Goal: Task Accomplishment & Management: Manage account settings

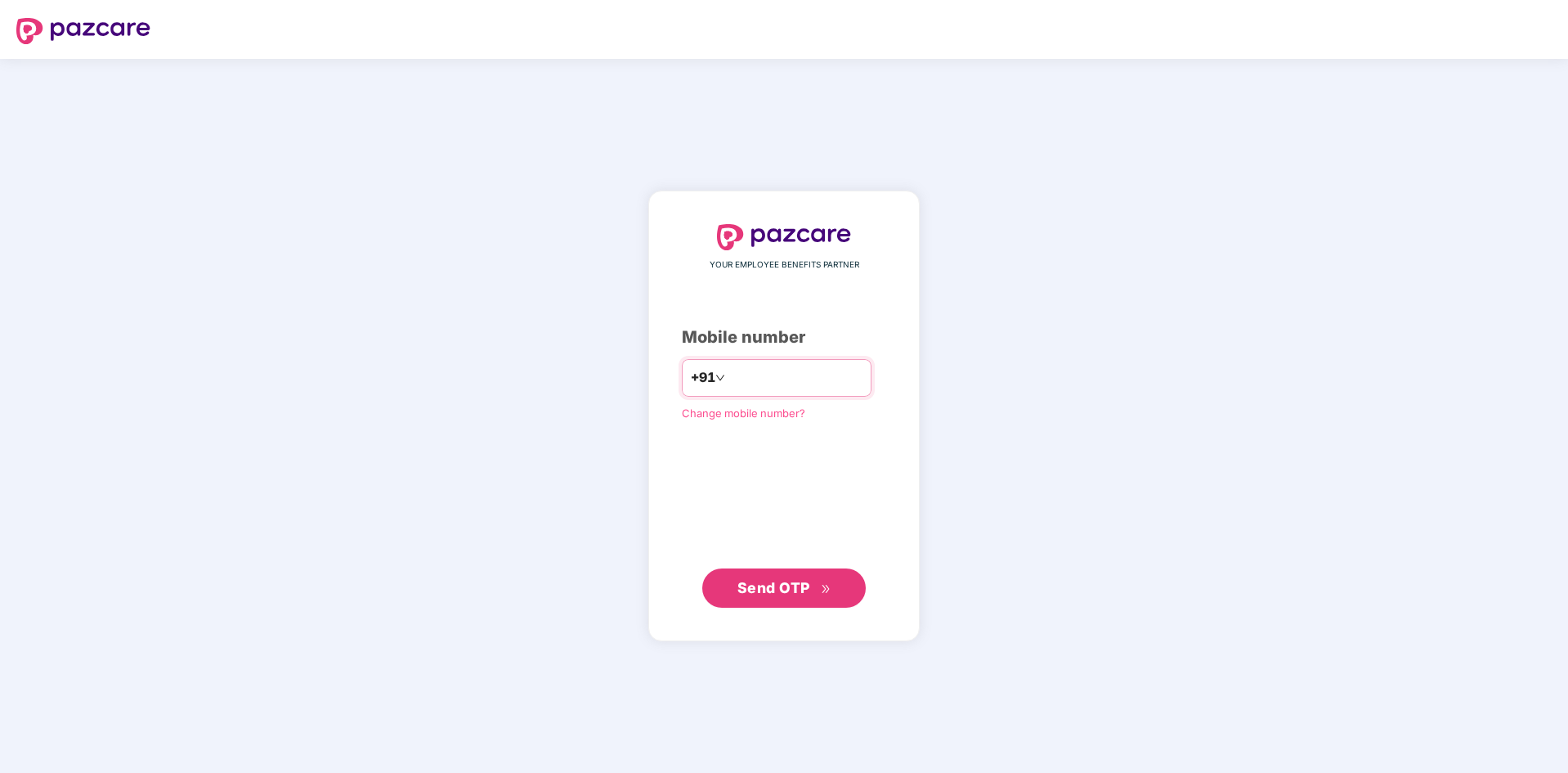
click at [754, 388] on input "number" at bounding box center [795, 378] width 134 height 26
click at [755, 383] on input "number" at bounding box center [795, 378] width 134 height 26
type input "**********"
click at [734, 574] on button "Send OTP" at bounding box center [784, 588] width 164 height 39
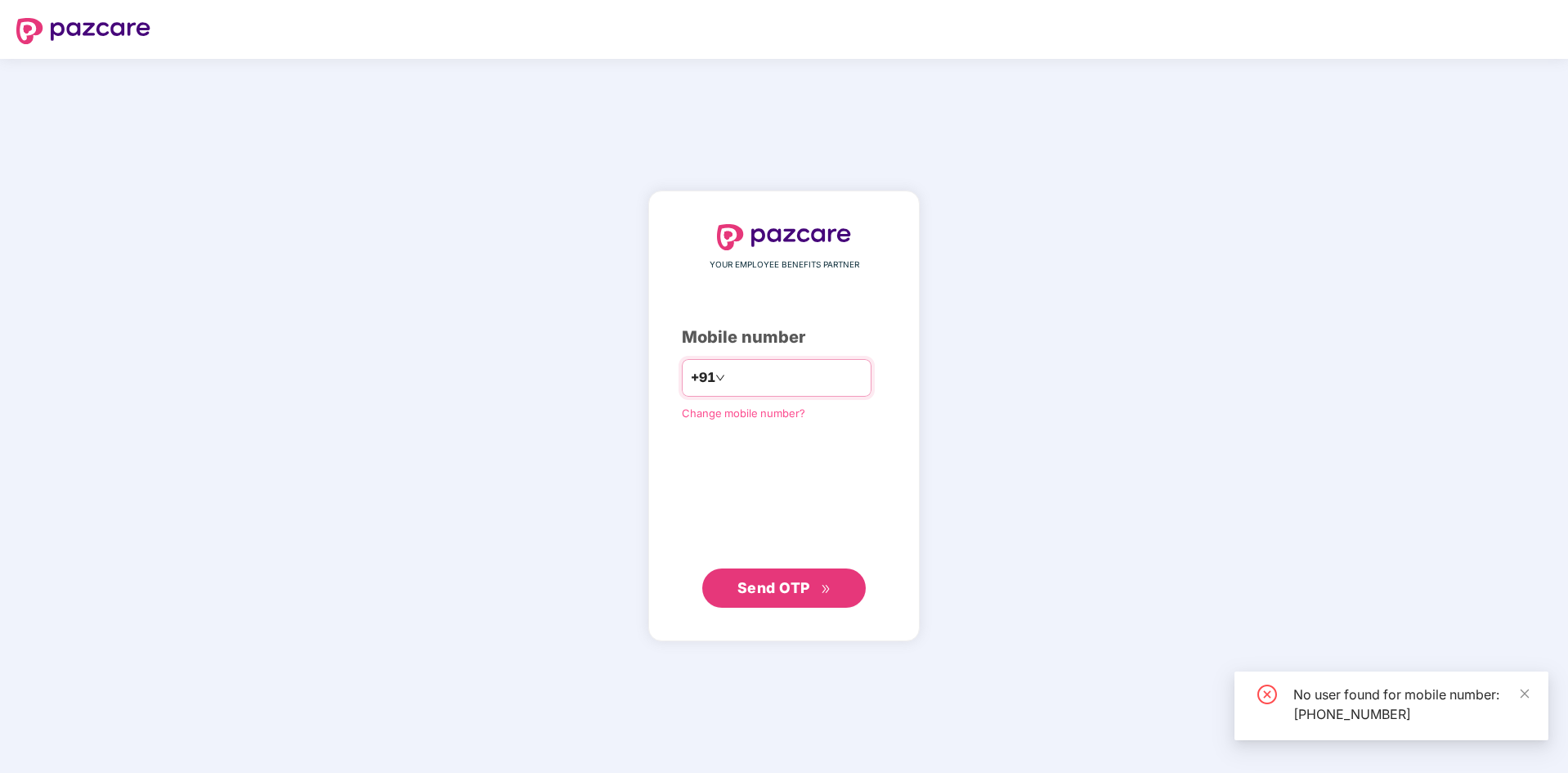
click at [751, 375] on input "**********" at bounding box center [795, 378] width 134 height 26
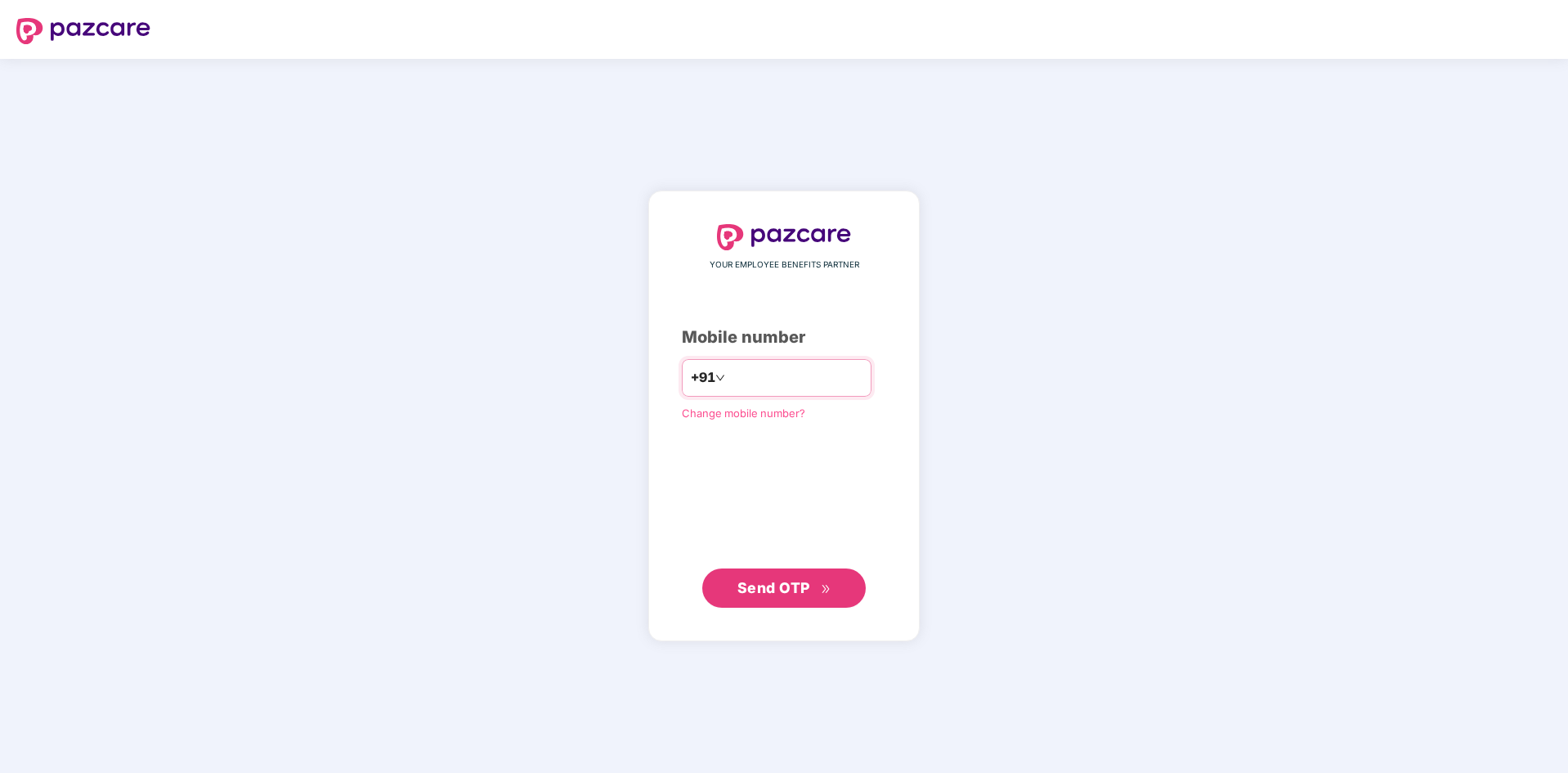
type input "**********"
click at [773, 578] on span "Send OTP" at bounding box center [784, 588] width 94 height 23
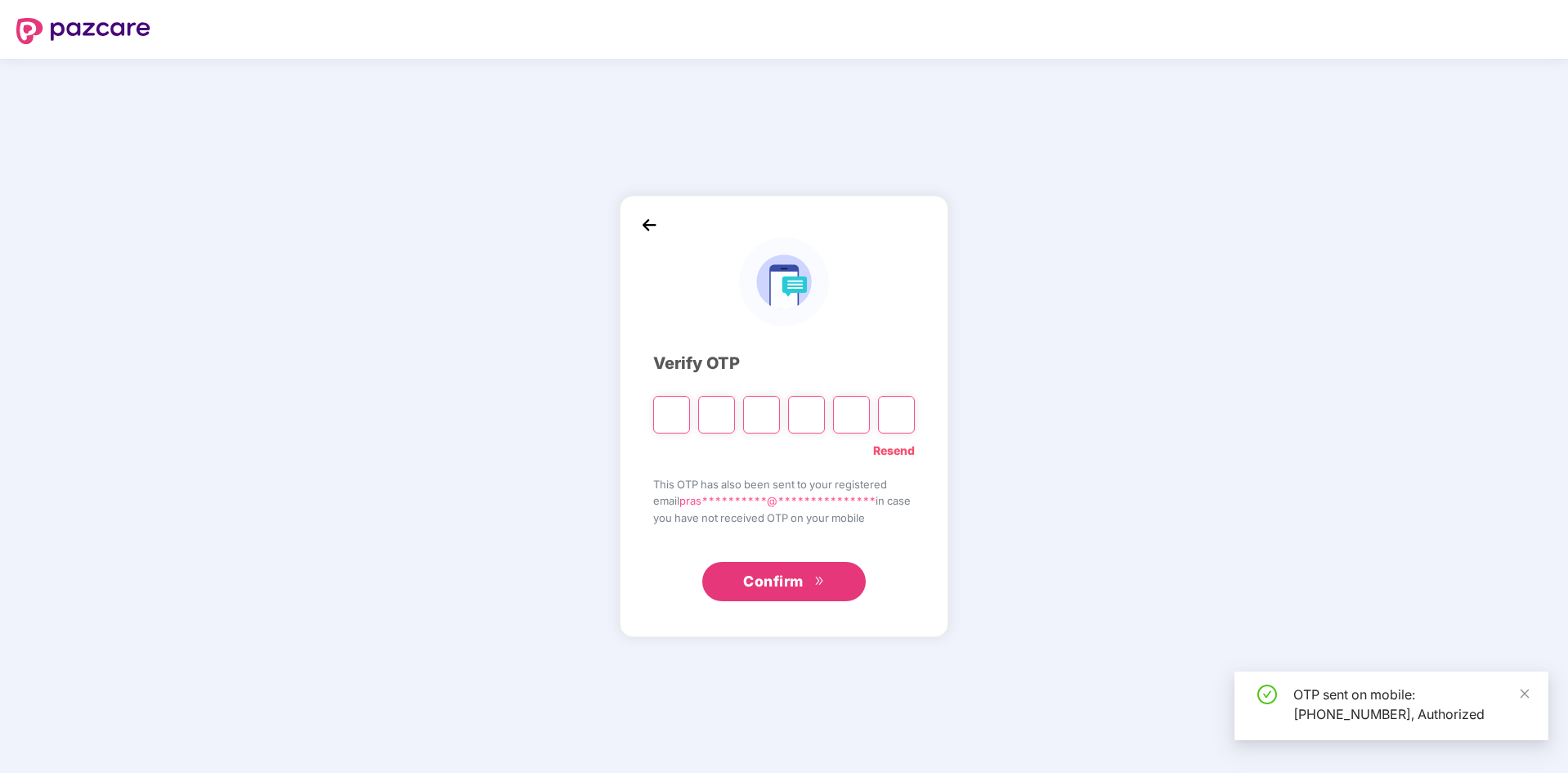
click at [672, 417] on input "Please enter verification code. Digit 1" at bounding box center [672, 414] width 37 height 37
type input "*"
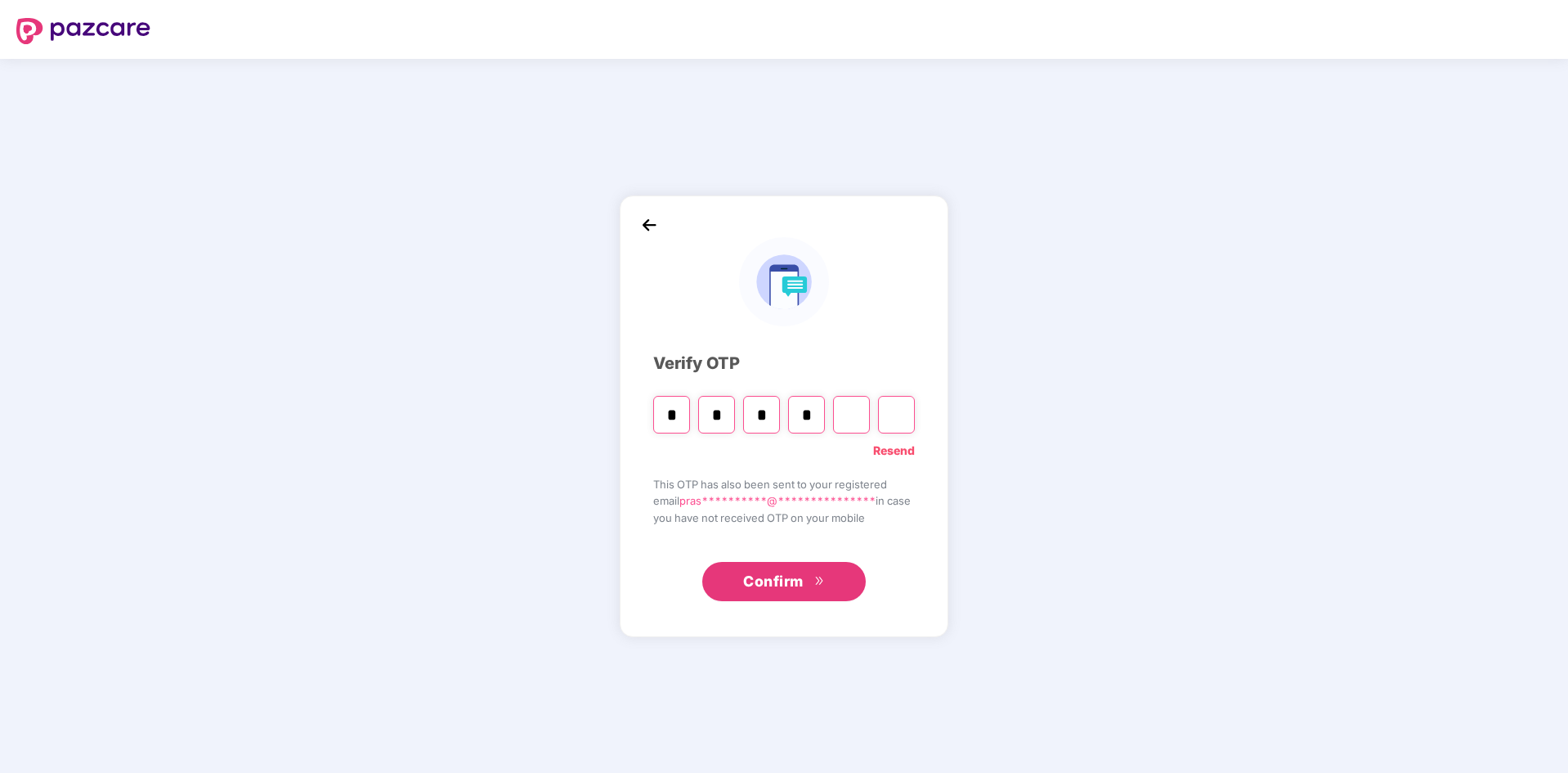
type input "*"
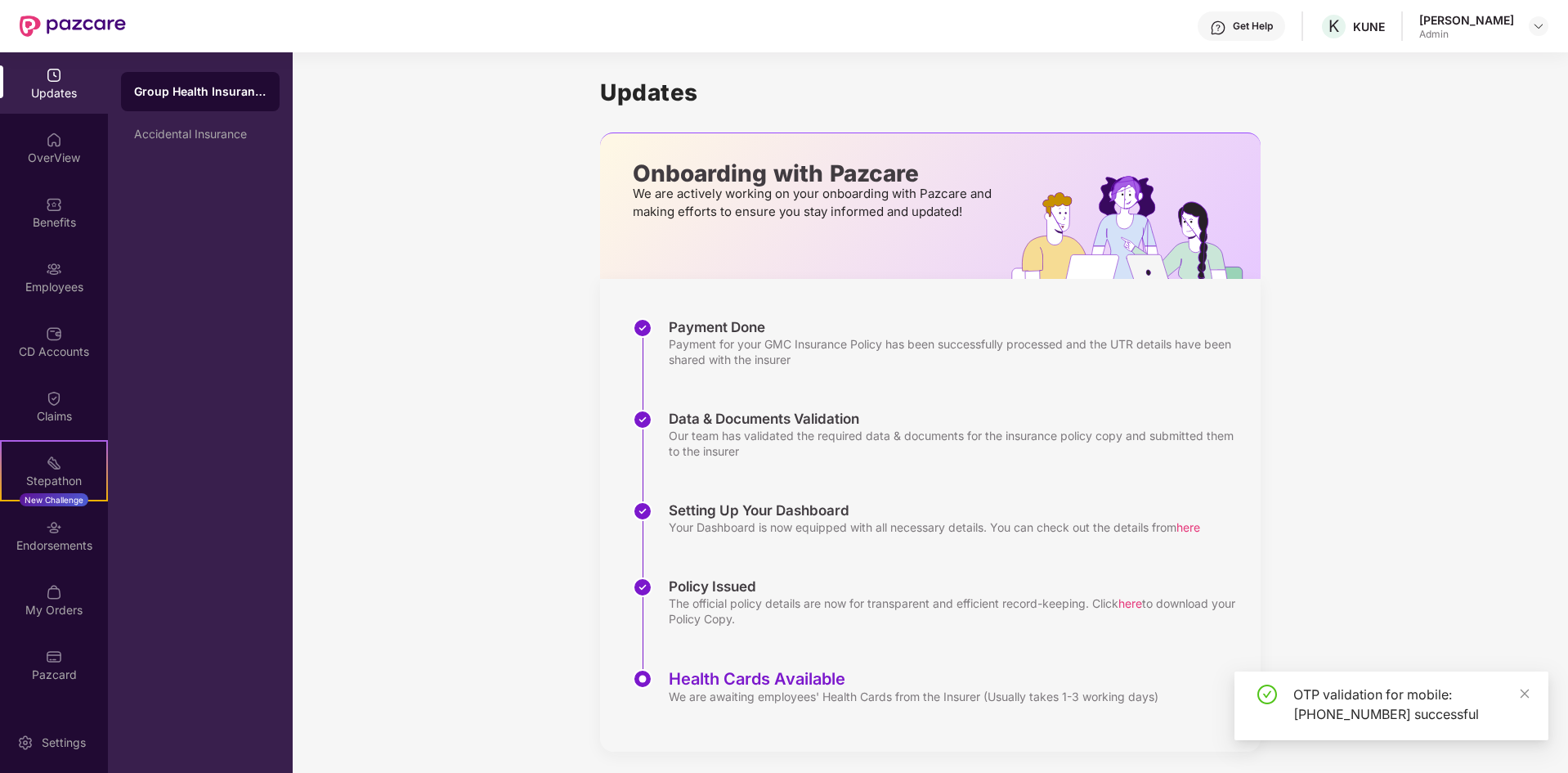
click at [56, 287] on div "Employees" at bounding box center [54, 286] width 108 height 17
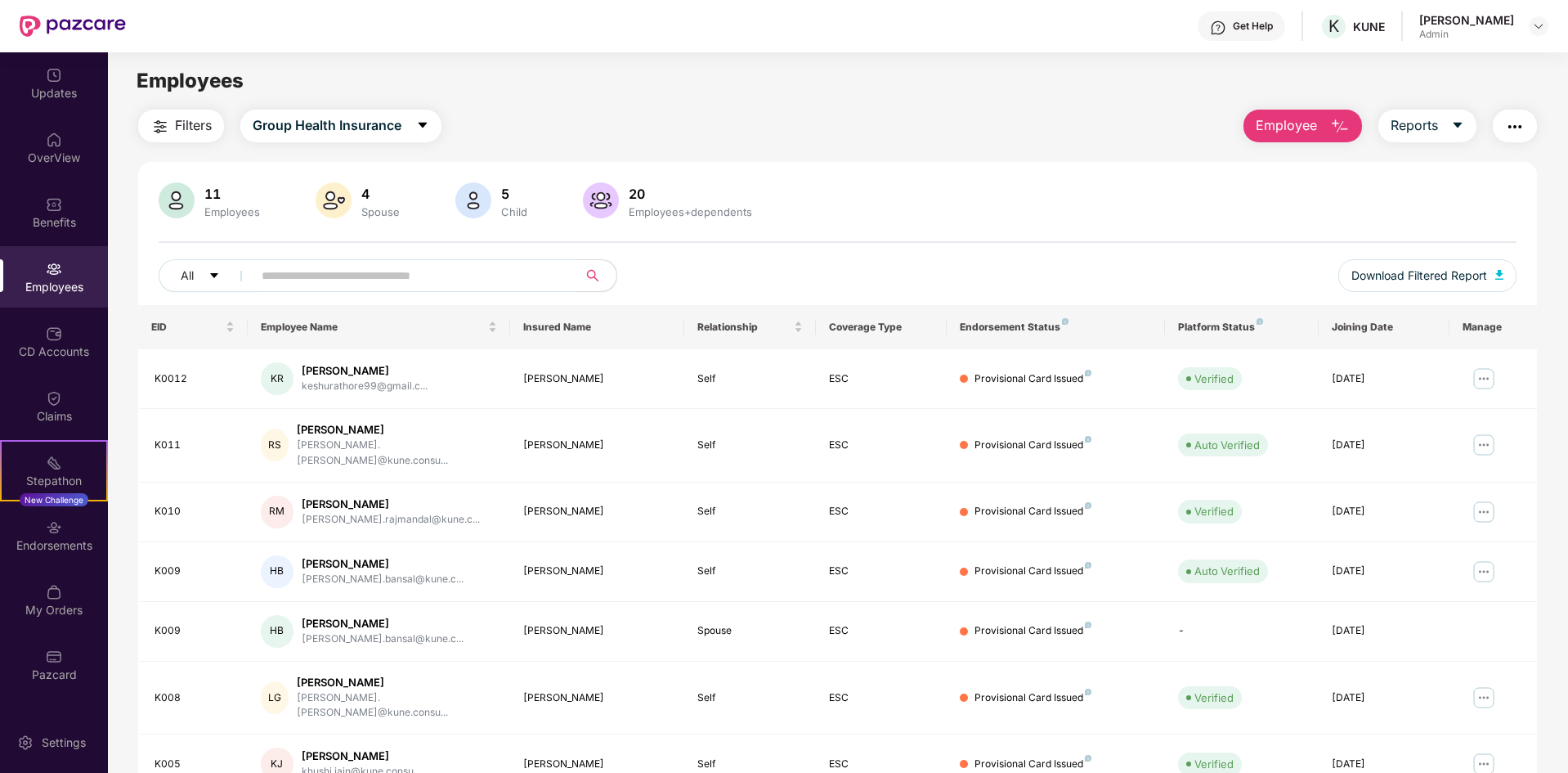
click at [1297, 127] on span "Employee" at bounding box center [1286, 124] width 61 height 20
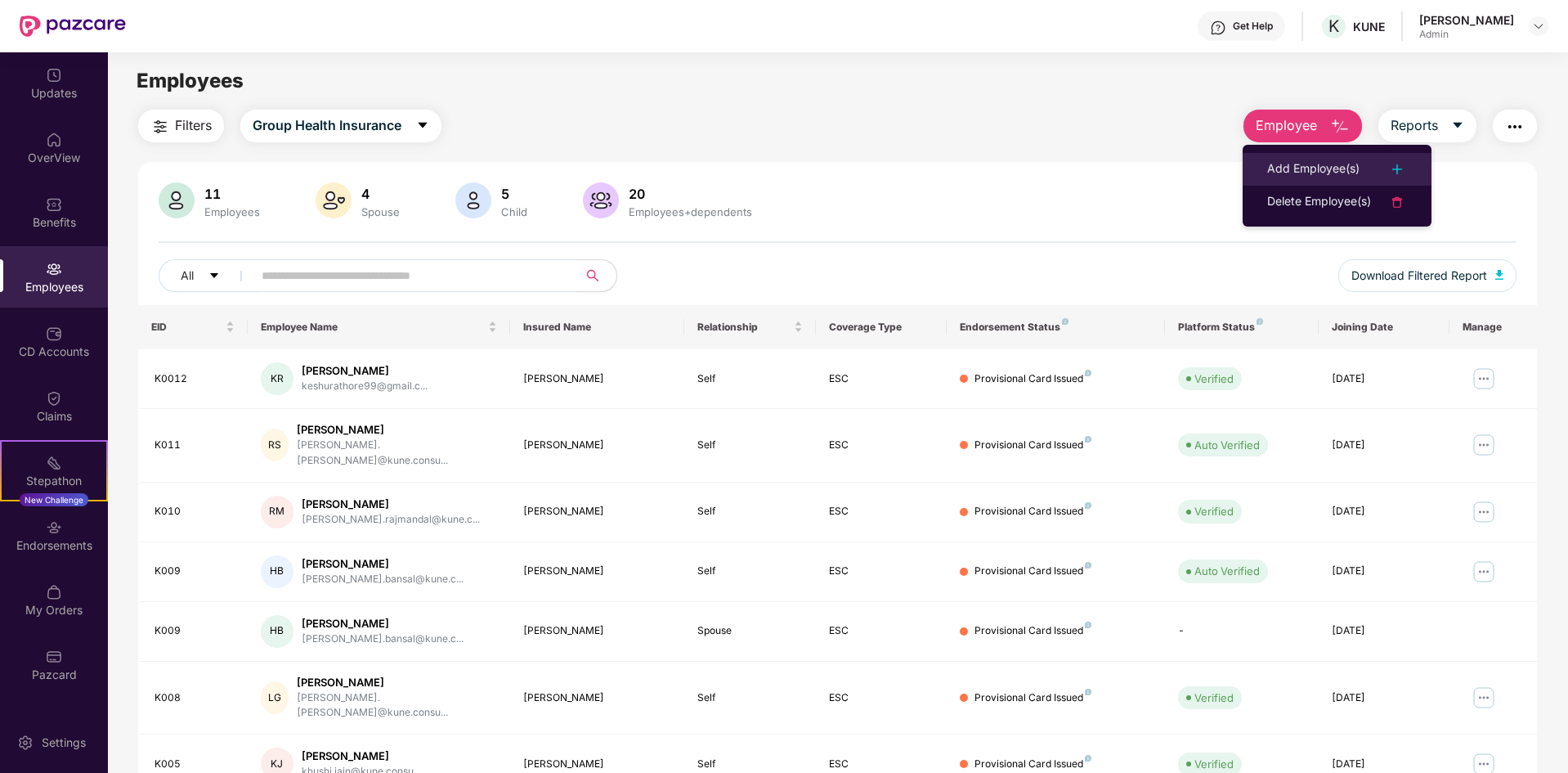
click at [1330, 169] on div "Add Employee(s)" at bounding box center [1313, 169] width 92 height 20
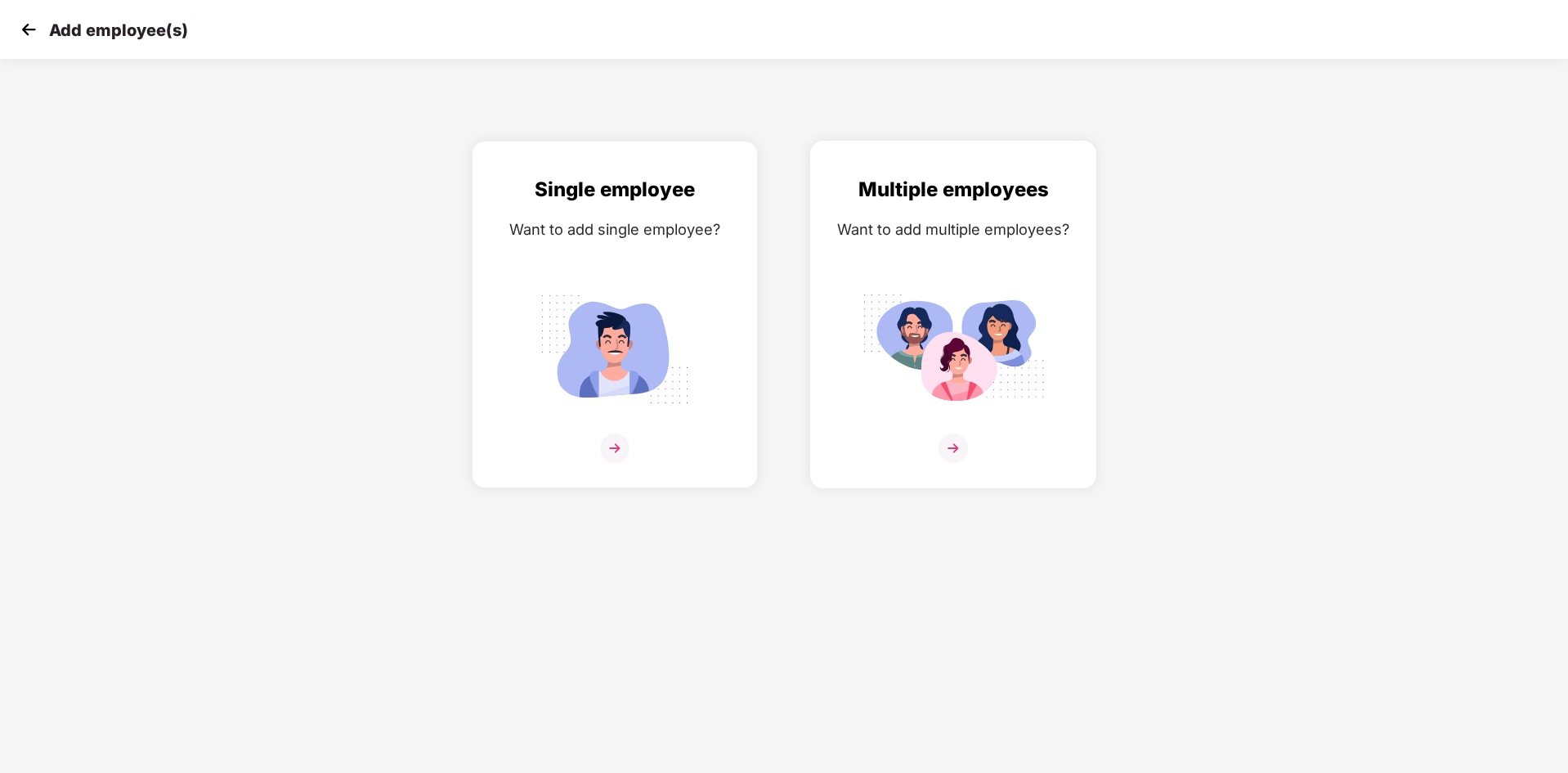
click at [1023, 348] on img at bounding box center [953, 349] width 183 height 128
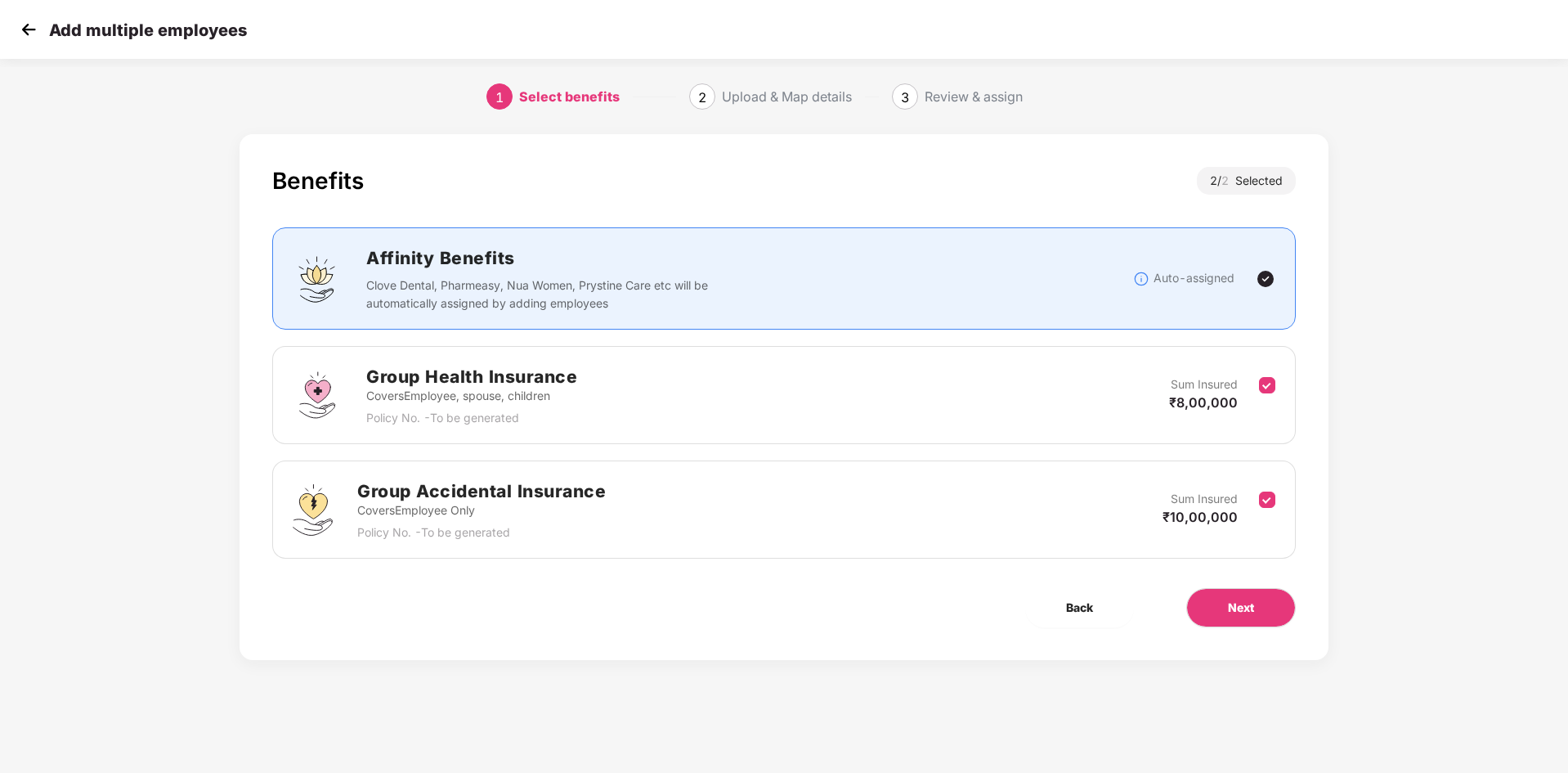
click at [24, 28] on img at bounding box center [29, 30] width 24 height 24
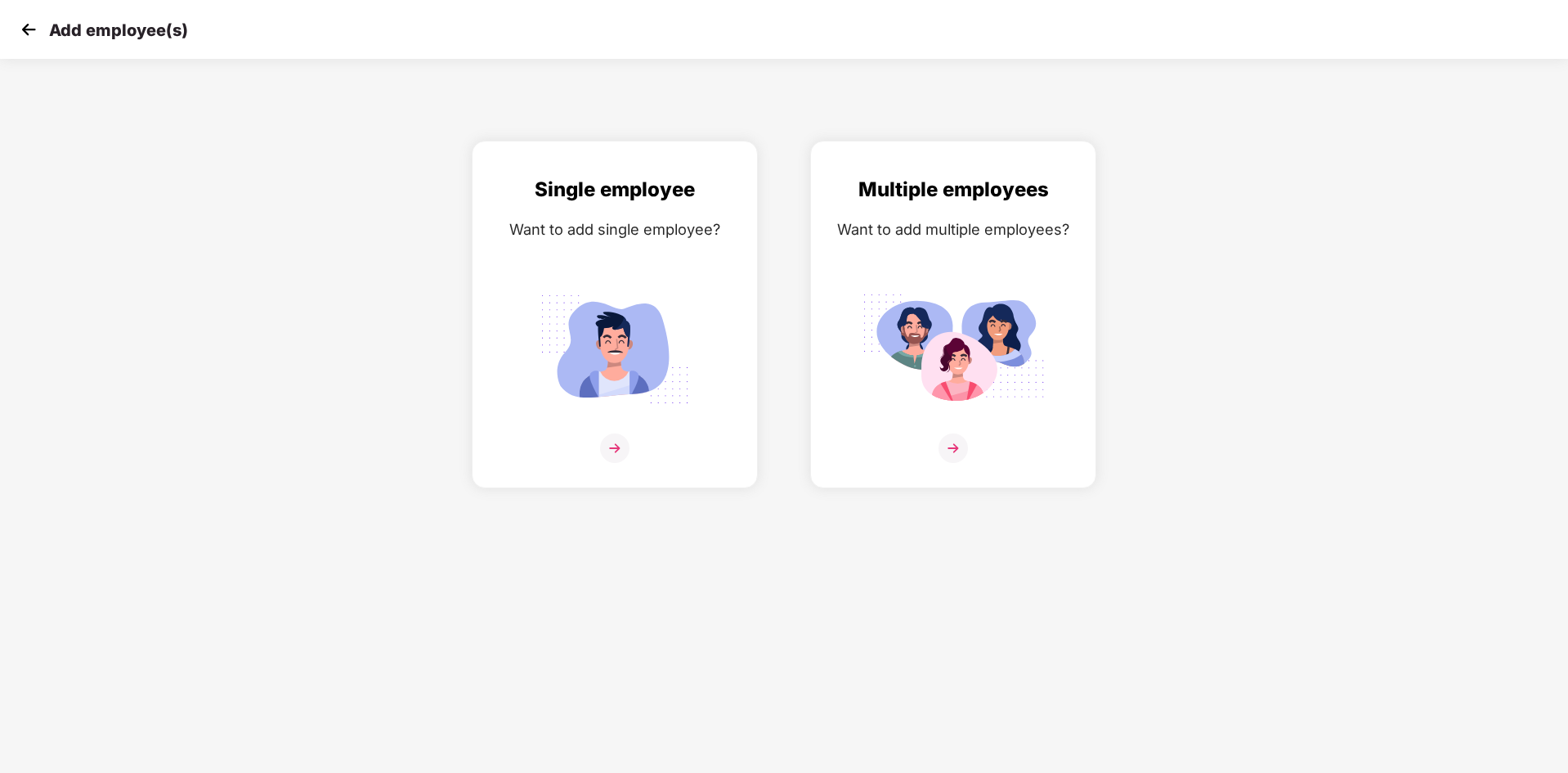
click at [24, 28] on img at bounding box center [29, 30] width 24 height 24
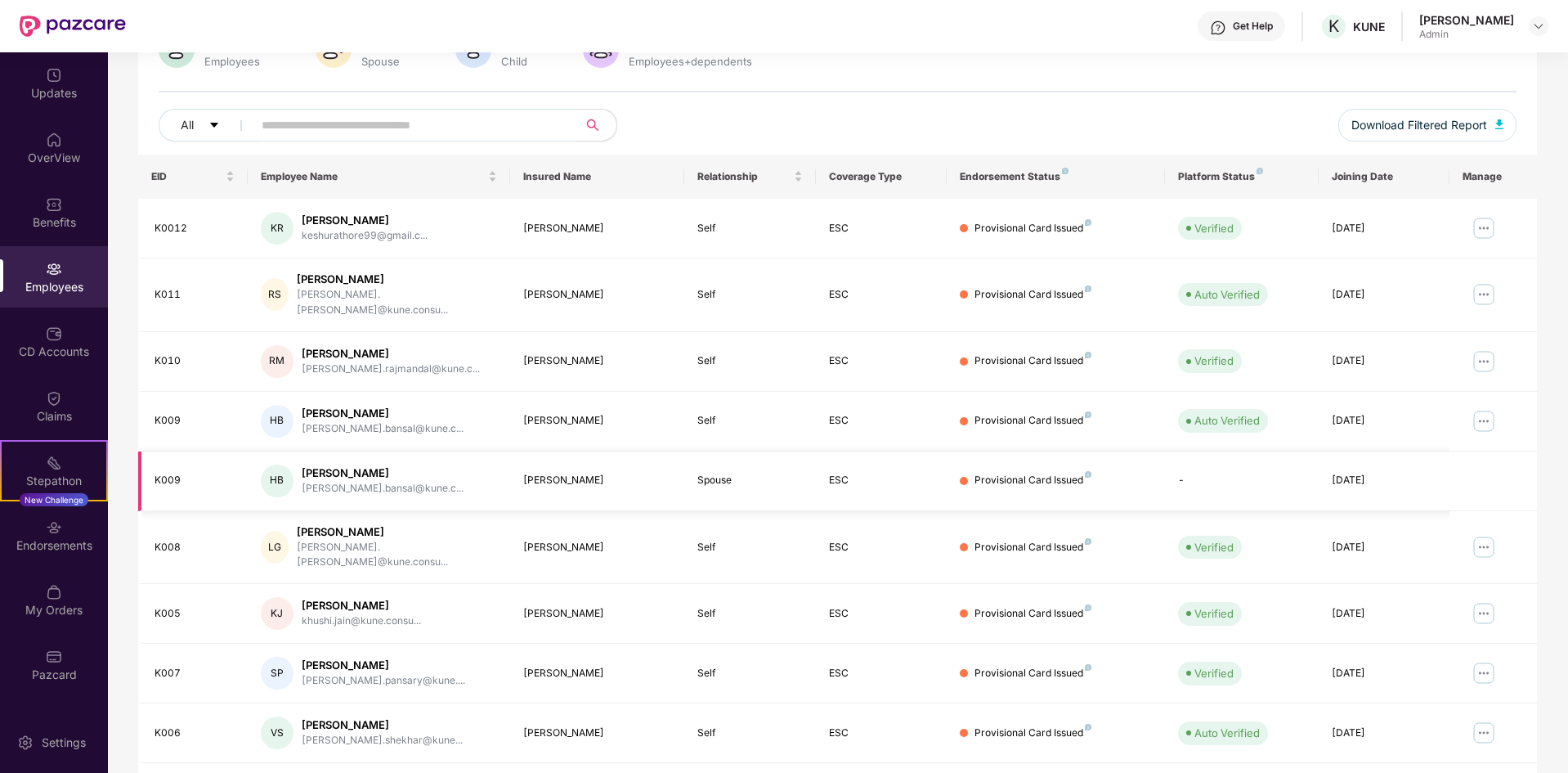
scroll to position [232, 0]
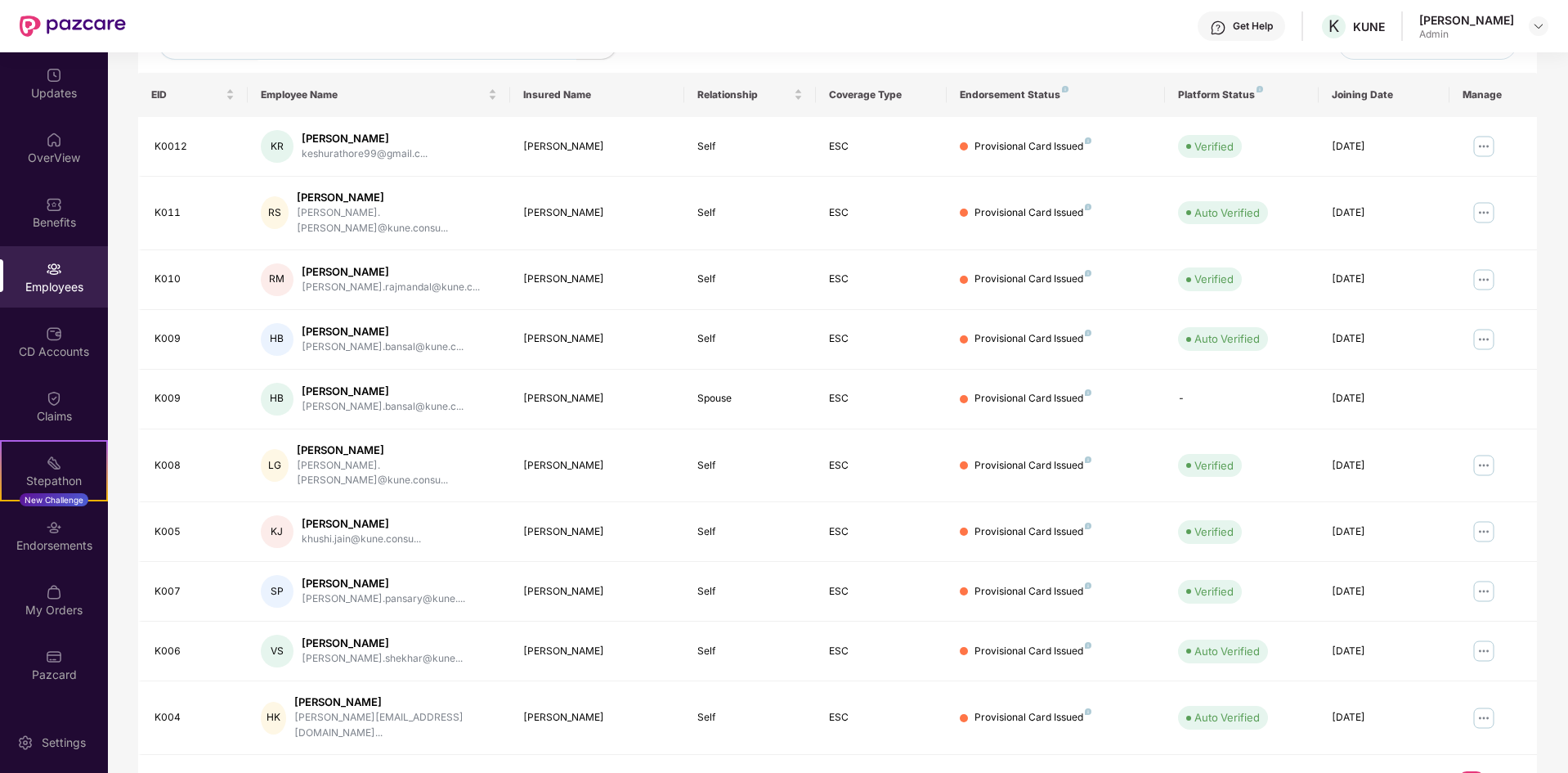
click at [1493, 771] on link "2" at bounding box center [1498, 783] width 26 height 24
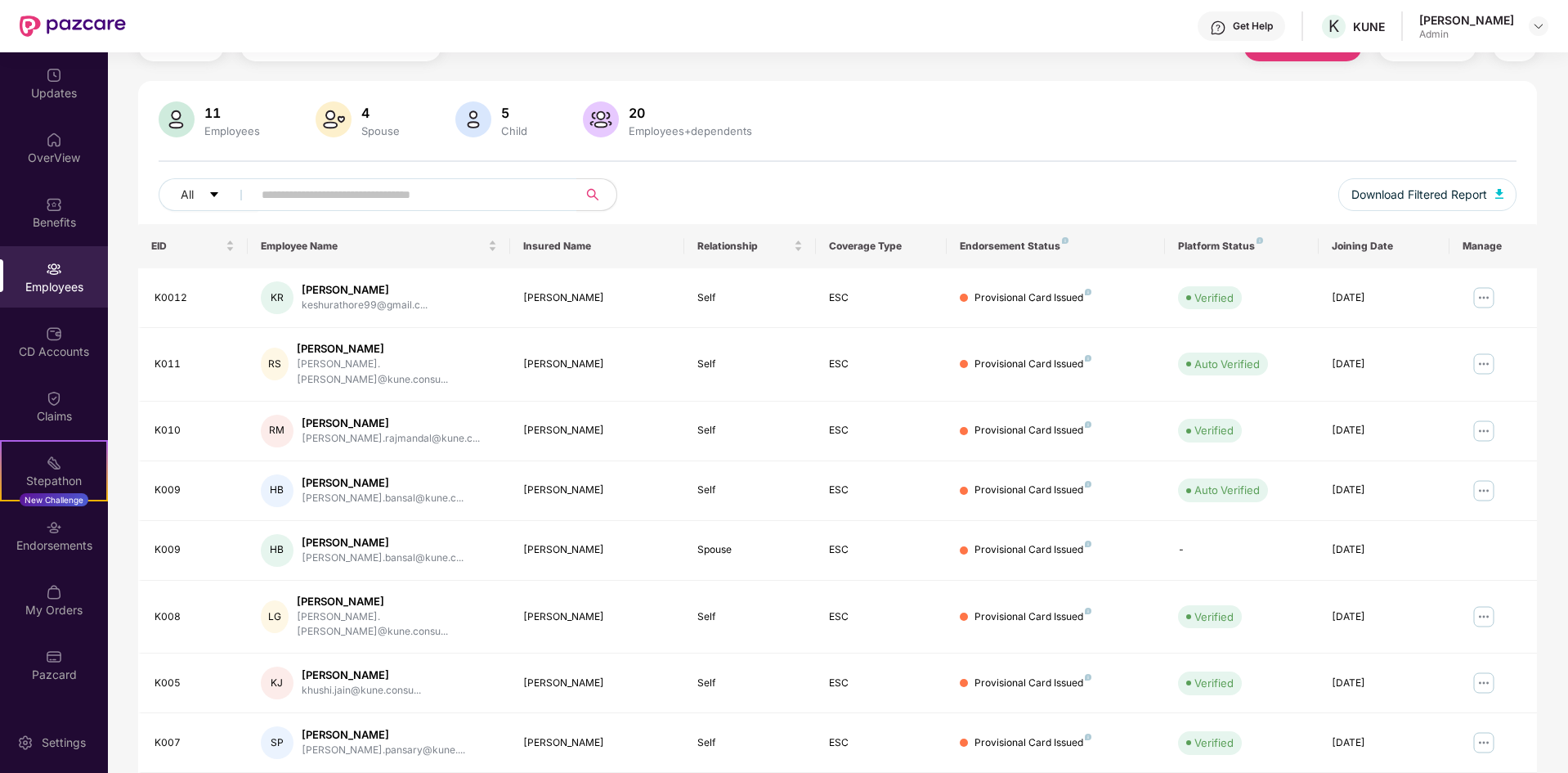
scroll to position [0, 0]
